Goal: Information Seeking & Learning: Learn about a topic

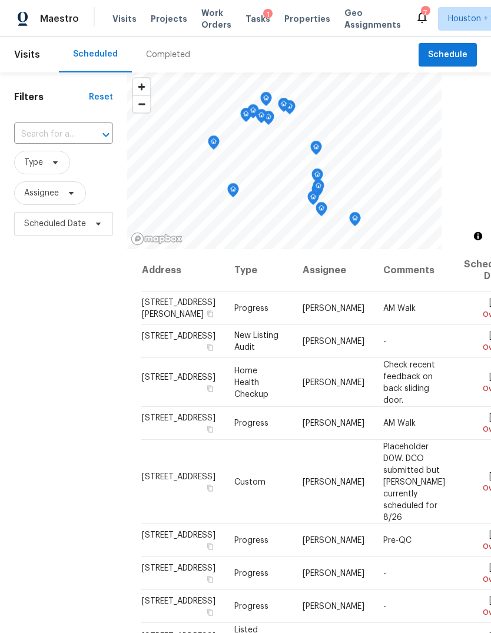
click at [169, 55] on div "Completed" at bounding box center [168, 55] width 44 height 12
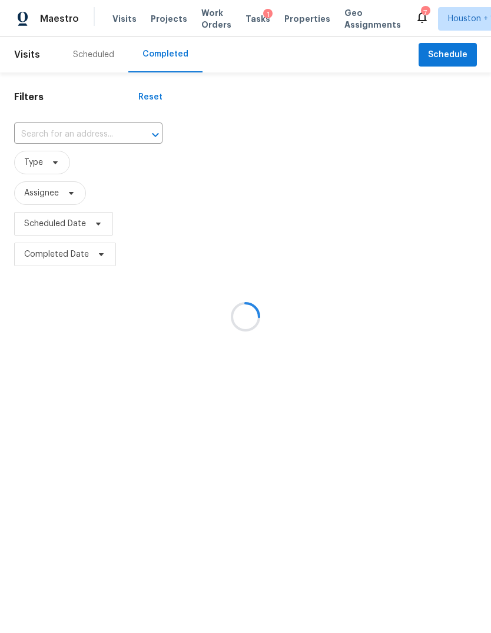
click at [35, 122] on div "​" at bounding box center [88, 134] width 148 height 25
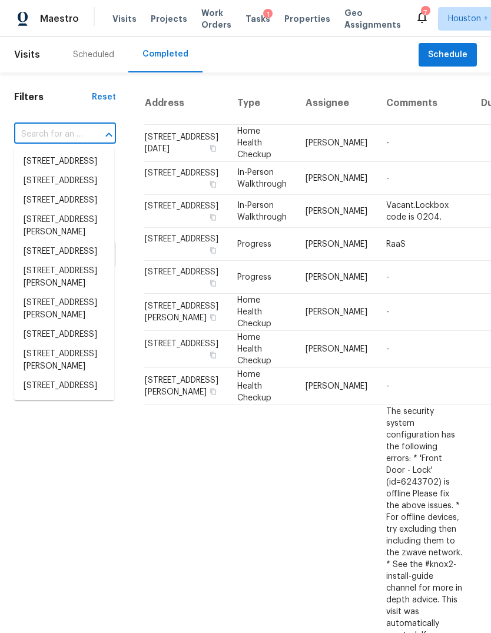
click at [34, 141] on input "text" at bounding box center [48, 134] width 69 height 18
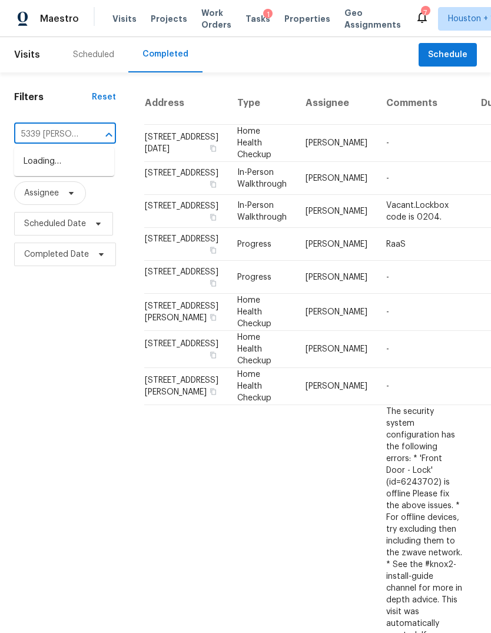
type input "5339 [PERSON_NAME]"
click at [40, 182] on li "[STREET_ADDRESS][PERSON_NAME]" at bounding box center [64, 168] width 100 height 32
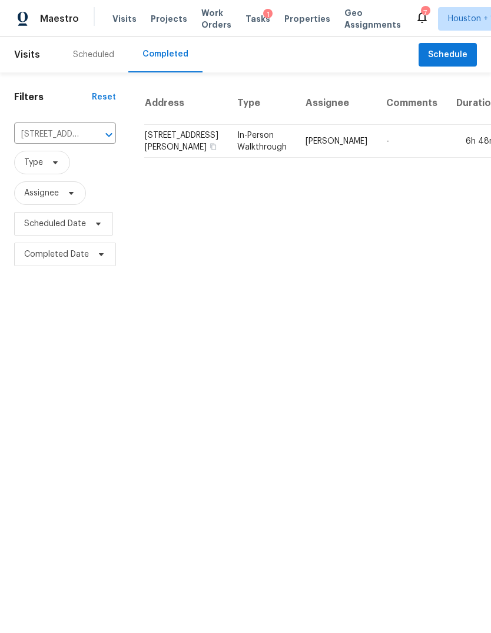
click at [447, 158] on td "6h 48m" at bounding box center [476, 141] width 59 height 33
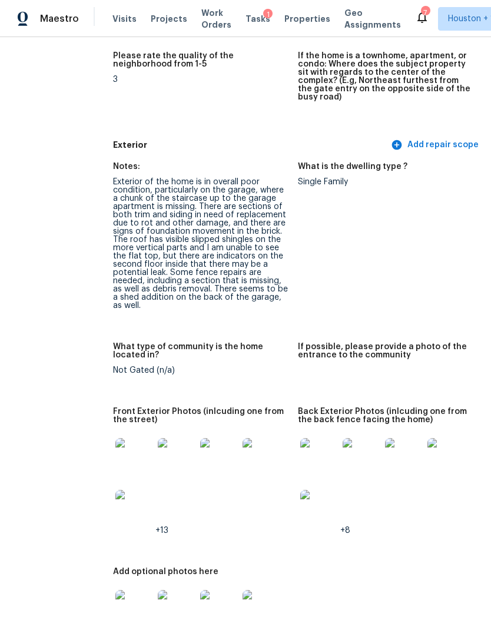
scroll to position [421, 31]
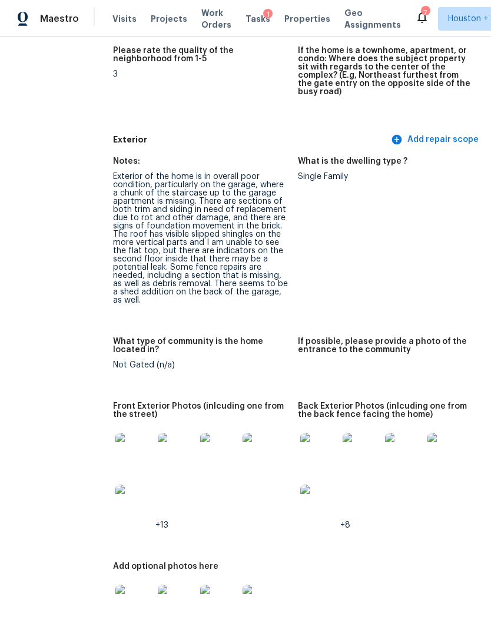
click at [115, 445] on img at bounding box center [134, 452] width 38 height 38
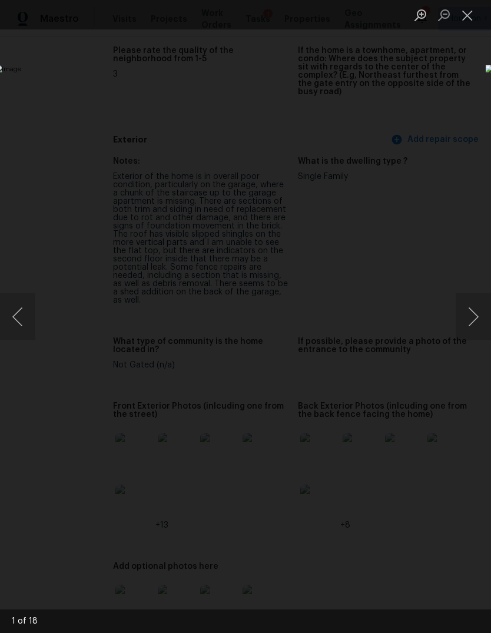
click at [475, 310] on button "Next image" at bounding box center [473, 316] width 35 height 47
click at [475, 311] on button "Next image" at bounding box center [473, 316] width 35 height 47
click at [472, 313] on button "Next image" at bounding box center [473, 316] width 35 height 47
click at [473, 316] on button "Next image" at bounding box center [473, 316] width 35 height 47
click at [473, 315] on button "Next image" at bounding box center [473, 316] width 35 height 47
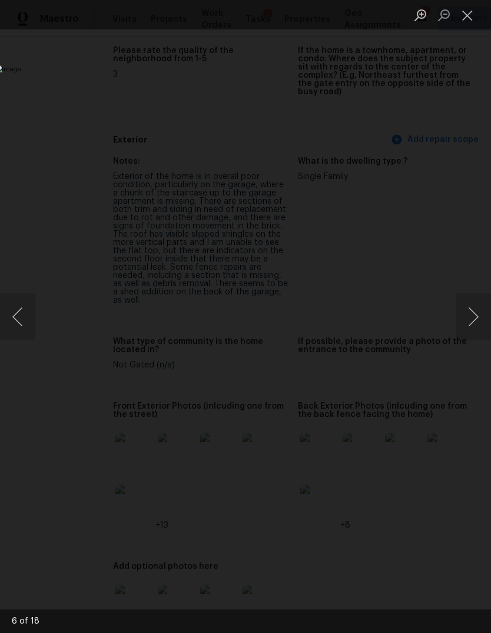
click at [471, 316] on button "Next image" at bounding box center [473, 316] width 35 height 47
click at [474, 315] on button "Next image" at bounding box center [473, 316] width 35 height 47
click at [472, 316] on button "Next image" at bounding box center [473, 316] width 35 height 47
click at [473, 317] on button "Next image" at bounding box center [473, 316] width 35 height 47
click at [474, 317] on button "Next image" at bounding box center [473, 316] width 35 height 47
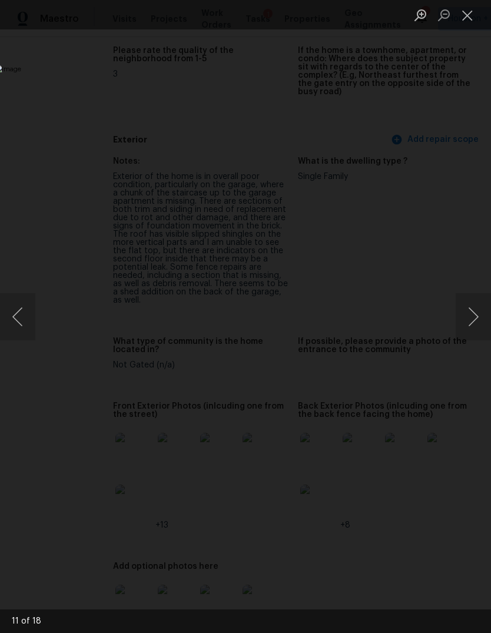
click at [472, 318] on button "Next image" at bounding box center [473, 316] width 35 height 47
click at [474, 318] on button "Next image" at bounding box center [473, 316] width 35 height 47
click at [474, 317] on button "Next image" at bounding box center [473, 316] width 35 height 47
click at [472, 316] on button "Next image" at bounding box center [473, 316] width 35 height 47
click at [472, 317] on button "Next image" at bounding box center [473, 316] width 35 height 47
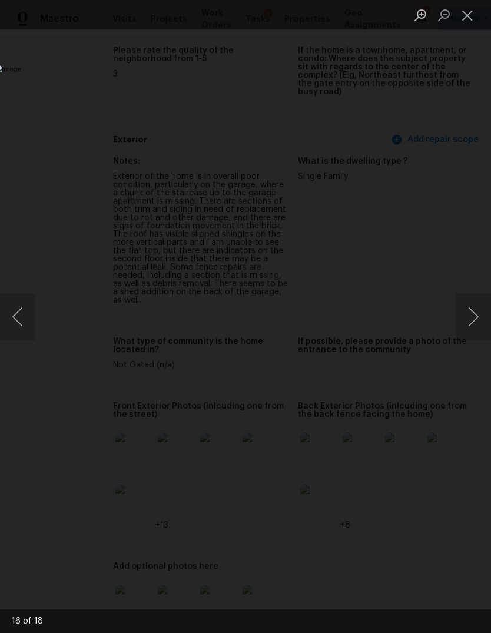
click at [473, 317] on button "Next image" at bounding box center [473, 316] width 35 height 47
click at [418, 549] on div "Lightbox" at bounding box center [245, 316] width 491 height 633
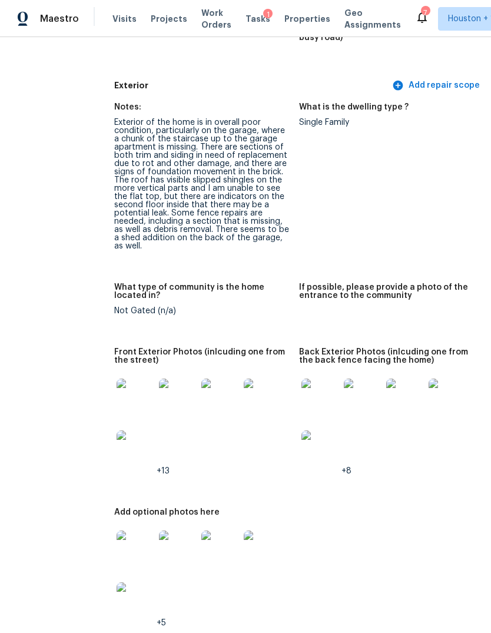
scroll to position [484, 28]
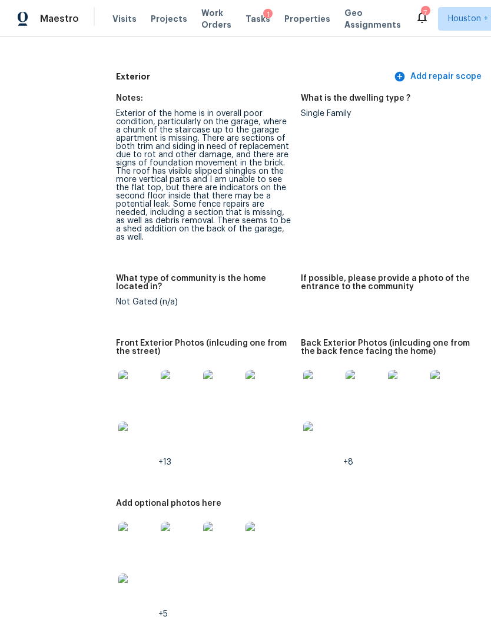
click at [303, 376] on img at bounding box center [322, 389] width 38 height 38
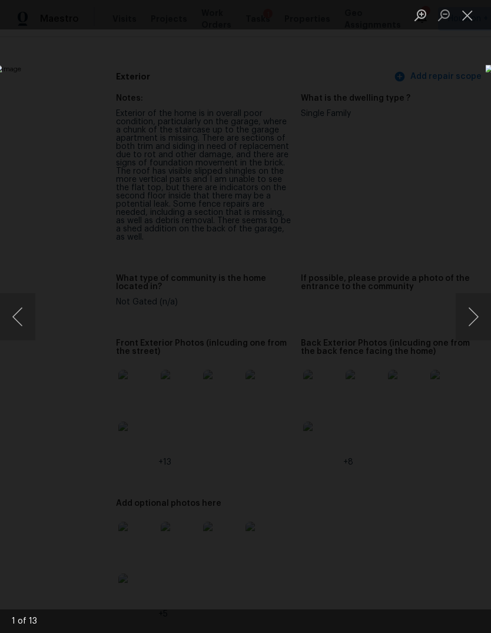
click at [477, 315] on button "Next image" at bounding box center [473, 316] width 35 height 47
click at [470, 313] on button "Next image" at bounding box center [473, 316] width 35 height 47
click at [470, 311] on button "Next image" at bounding box center [473, 316] width 35 height 47
click at [472, 310] on button "Next image" at bounding box center [473, 316] width 35 height 47
click at [472, 311] on button "Next image" at bounding box center [473, 316] width 35 height 47
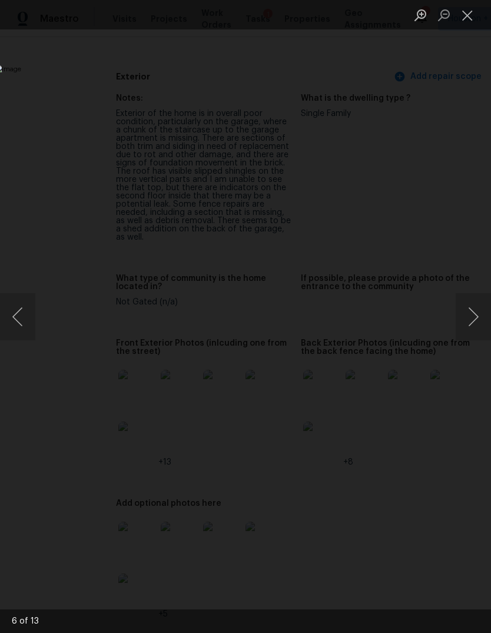
click at [472, 313] on button "Next image" at bounding box center [473, 316] width 35 height 47
click at [470, 314] on button "Next image" at bounding box center [473, 316] width 35 height 47
click at [472, 316] on button "Next image" at bounding box center [473, 316] width 35 height 47
click at [469, 319] on button "Next image" at bounding box center [473, 316] width 35 height 47
click at [472, 318] on button "Next image" at bounding box center [473, 316] width 35 height 47
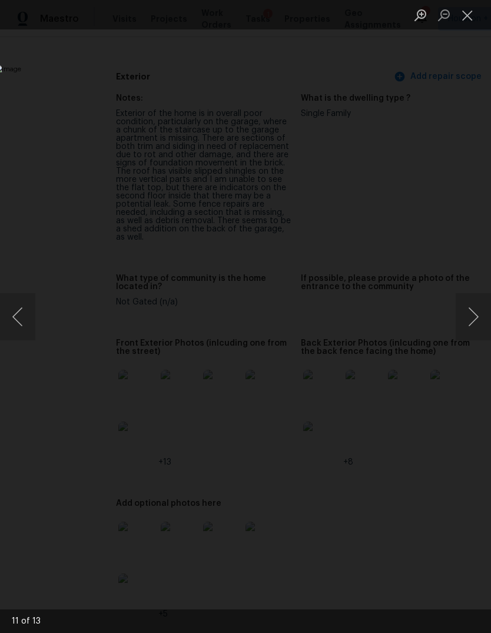
click at [473, 318] on button "Next image" at bounding box center [473, 316] width 35 height 47
click at [472, 319] on button "Next image" at bounding box center [473, 316] width 35 height 47
click at [415, 539] on div "Lightbox" at bounding box center [245, 316] width 491 height 633
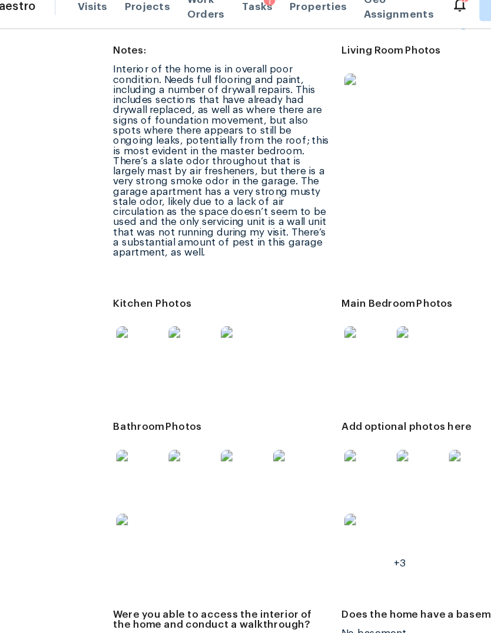
scroll to position [2013, 0]
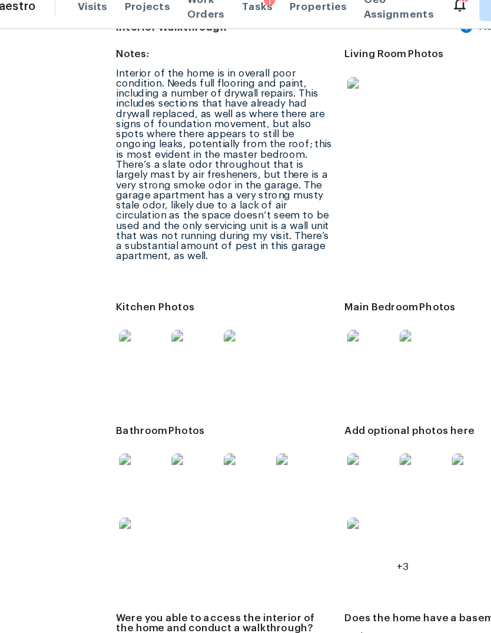
click at [331, 76] on img at bounding box center [350, 95] width 38 height 38
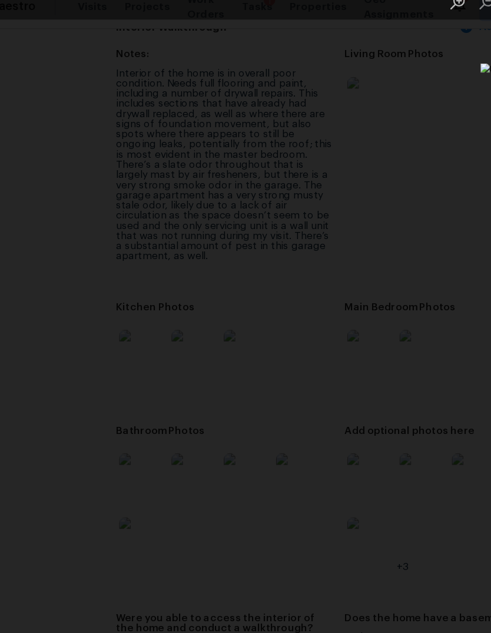
click at [364, 79] on div "Lightbox" at bounding box center [245, 316] width 491 height 633
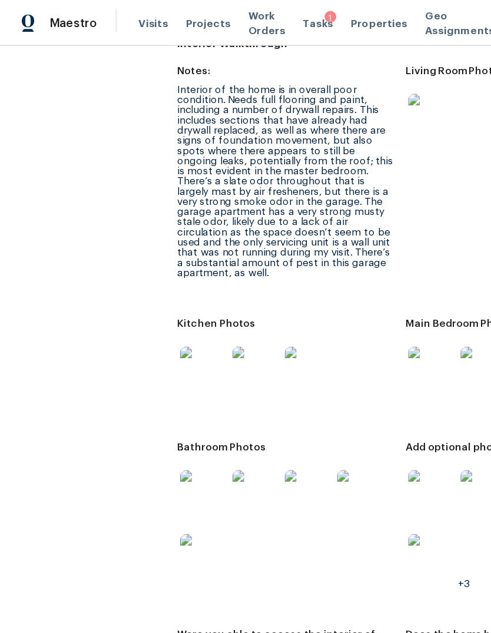
click at [146, 283] on img at bounding box center [165, 300] width 38 height 38
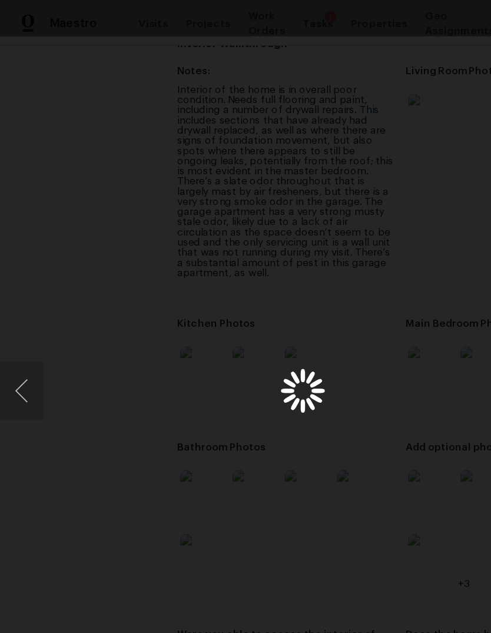
click at [134, 307] on div "Lightbox" at bounding box center [245, 316] width 491 height 633
click at [160, 98] on div "Lightbox" at bounding box center [245, 316] width 491 height 633
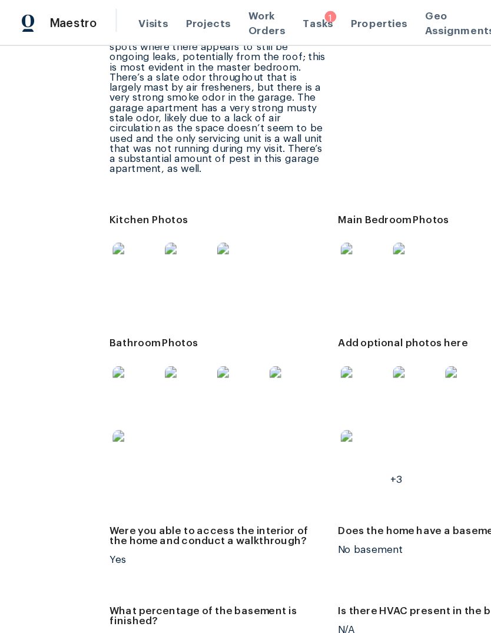
scroll to position [2099, 54]
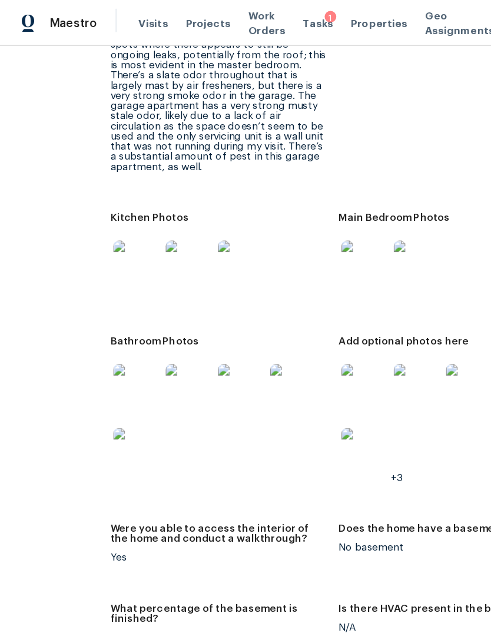
click at [277, 359] on img at bounding box center [296, 366] width 38 height 38
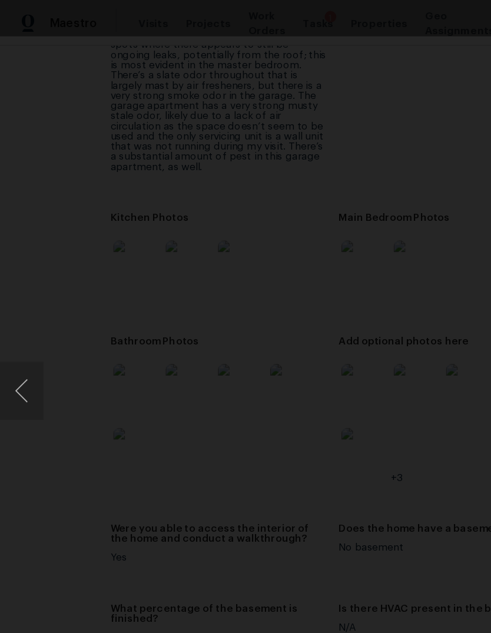
click at [380, 78] on div "Lightbox" at bounding box center [245, 316] width 491 height 633
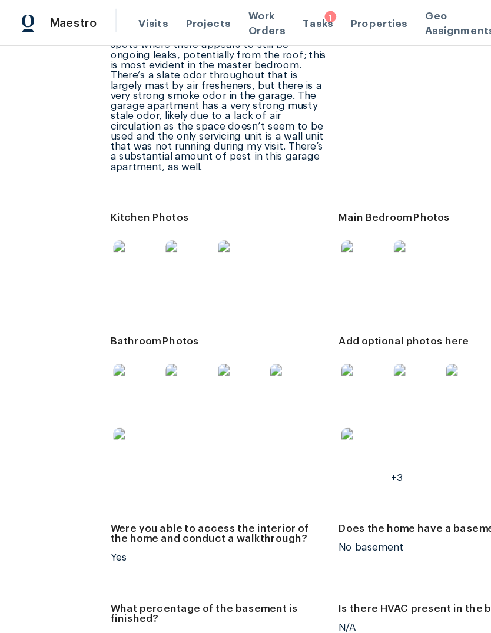
click at [328, 105] on figure "Living Room Photos" at bounding box center [366, 63] width 185 height 191
